Goal: Task Accomplishment & Management: Use online tool/utility

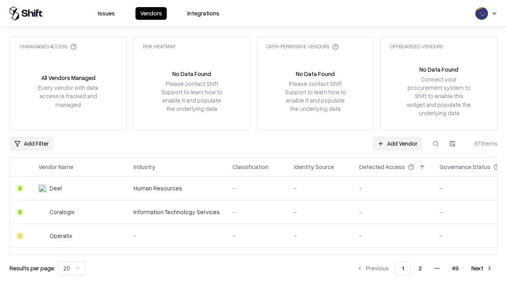
click at [397, 143] on link "Add Vendor" at bounding box center [398, 144] width 50 height 14
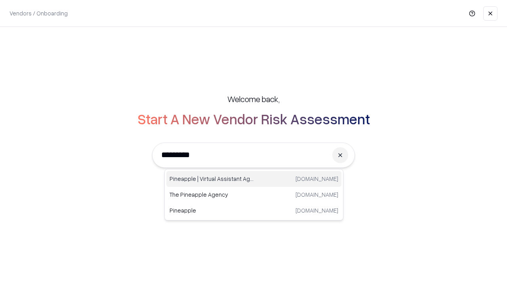
click at [254, 179] on div "Pineapple | Virtual Assistant Agency [DOMAIN_NAME]" at bounding box center [253, 179] width 175 height 16
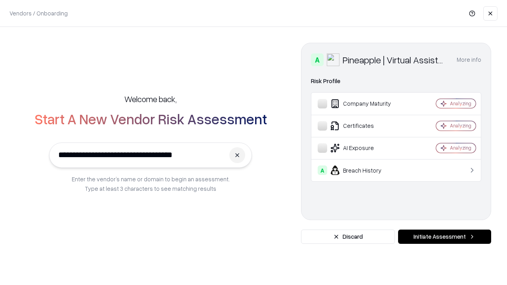
type input "**********"
click at [444, 237] on button "Initiate Assessment" at bounding box center [444, 237] width 93 height 14
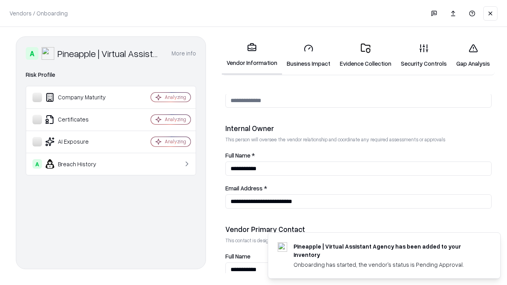
scroll to position [410, 0]
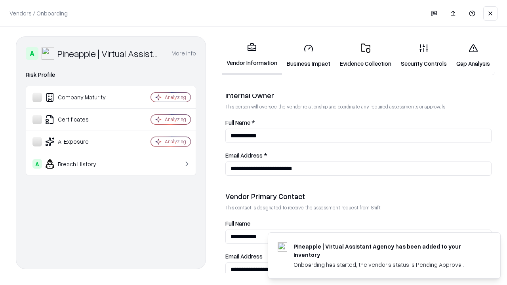
click at [308, 55] on link "Business Impact" at bounding box center [308, 55] width 53 height 37
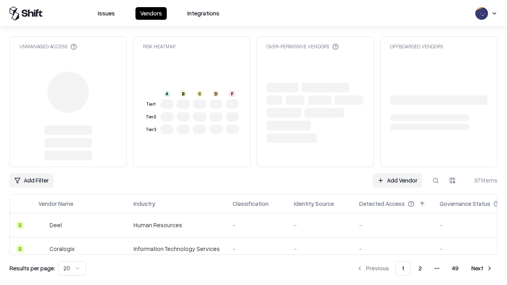
click at [397, 181] on link "Add Vendor" at bounding box center [398, 180] width 50 height 14
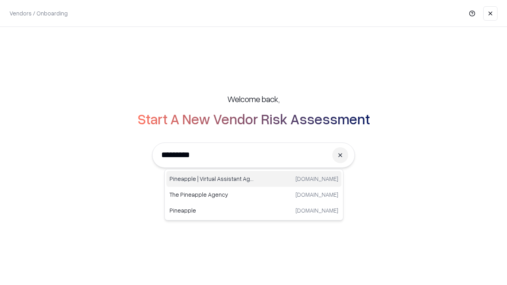
click at [254, 179] on div "Pineapple | Virtual Assistant Agency [DOMAIN_NAME]" at bounding box center [253, 179] width 175 height 16
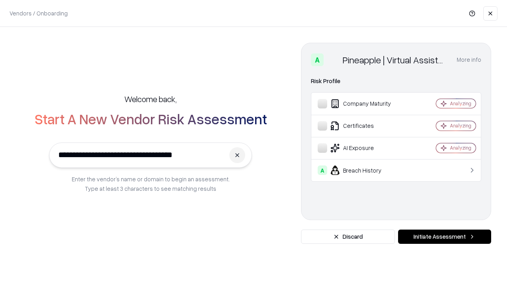
type input "**********"
click at [444, 237] on button "Initiate Assessment" at bounding box center [444, 237] width 93 height 14
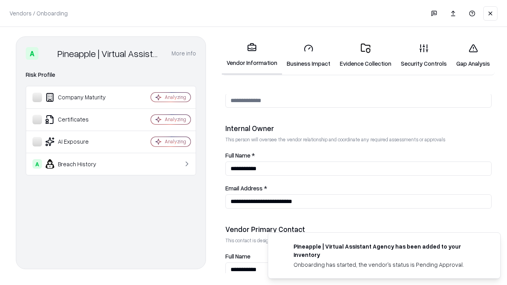
scroll to position [410, 0]
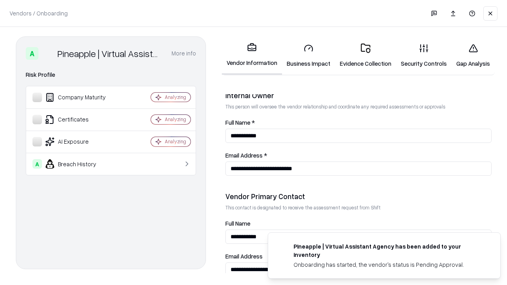
click at [473, 55] on link "Gap Analysis" at bounding box center [472, 55] width 43 height 37
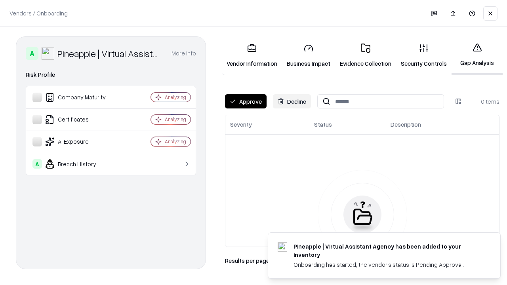
click at [246, 101] on button "Approve" at bounding box center [246, 101] width 42 height 14
